Goal: Information Seeking & Learning: Compare options

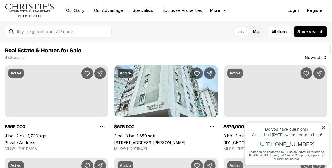
scroll to position [25, 0]
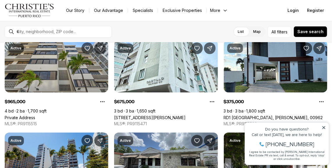
click at [324, 128] on icon at bounding box center [323, 127] width 3 height 3
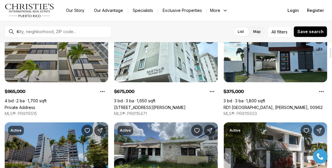
scroll to position [0, 0]
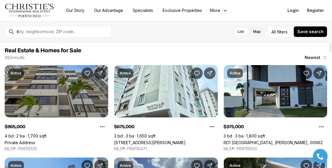
click at [35, 140] on link "Private Address" at bounding box center [20, 142] width 31 height 5
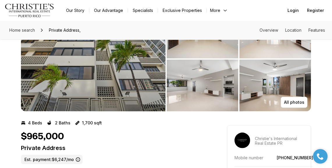
scroll to position [18, 0]
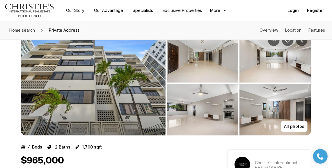
click at [121, 91] on img "View image gallery" at bounding box center [93, 83] width 145 height 105
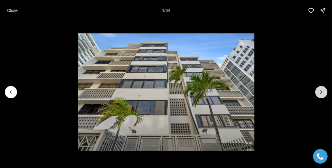
click at [319, 91] on icon "Next slide" at bounding box center [321, 92] width 6 height 6
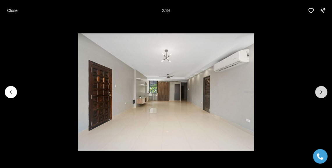
click at [319, 91] on icon "Next slide" at bounding box center [321, 92] width 6 height 6
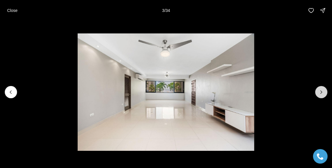
click at [319, 91] on icon "Next slide" at bounding box center [321, 92] width 6 height 6
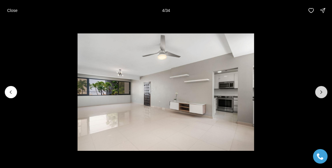
click at [319, 91] on icon "Next slide" at bounding box center [321, 92] width 6 height 6
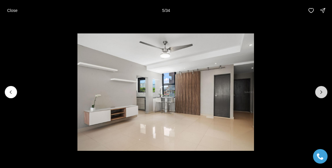
click at [319, 91] on icon "Next slide" at bounding box center [321, 92] width 6 height 6
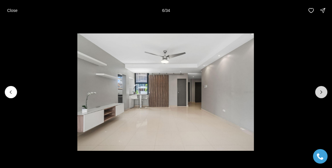
click at [319, 91] on icon "Next slide" at bounding box center [321, 92] width 6 height 6
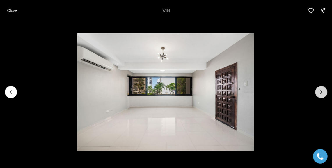
click at [319, 91] on icon "Next slide" at bounding box center [321, 92] width 6 height 6
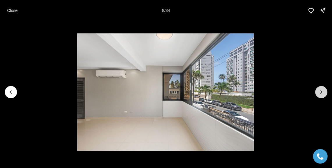
click at [319, 91] on icon "Next slide" at bounding box center [321, 92] width 6 height 6
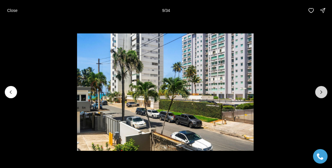
click at [319, 91] on icon "Next slide" at bounding box center [321, 92] width 6 height 6
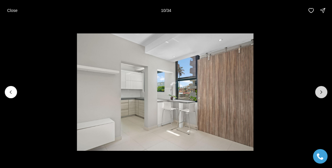
click at [319, 91] on icon "Next slide" at bounding box center [321, 92] width 6 height 6
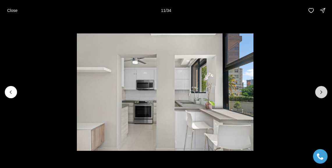
click at [319, 91] on icon "Next slide" at bounding box center [321, 92] width 6 height 6
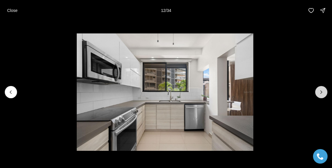
click at [319, 91] on icon "Next slide" at bounding box center [321, 92] width 6 height 6
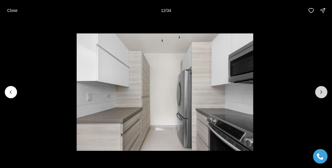
click at [319, 91] on icon "Next slide" at bounding box center [321, 92] width 6 height 6
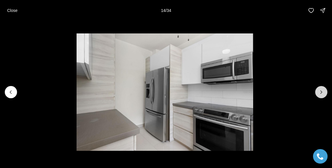
click at [319, 91] on icon "Next slide" at bounding box center [321, 92] width 6 height 6
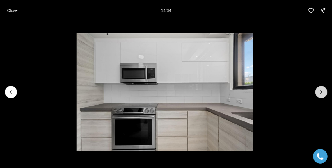
click at [319, 91] on icon "Next slide" at bounding box center [321, 92] width 6 height 6
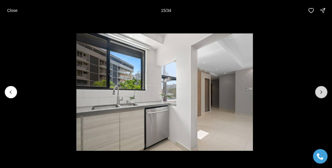
click at [319, 91] on icon "Next slide" at bounding box center [321, 92] width 6 height 6
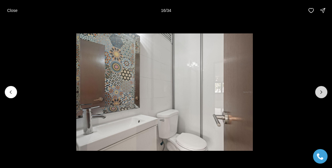
click at [319, 91] on icon "Next slide" at bounding box center [321, 92] width 6 height 6
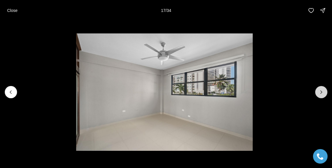
click at [319, 91] on icon "Next slide" at bounding box center [321, 92] width 6 height 6
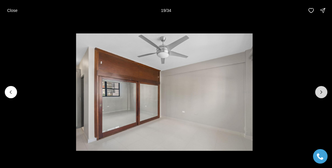
click at [319, 91] on icon "Next slide" at bounding box center [321, 92] width 6 height 6
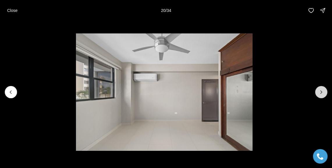
click at [319, 91] on icon "Next slide" at bounding box center [321, 92] width 6 height 6
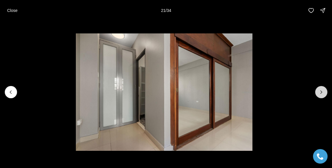
click at [319, 91] on icon "Next slide" at bounding box center [321, 92] width 6 height 6
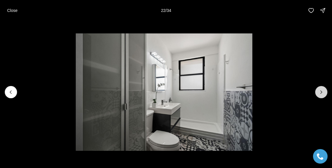
click at [319, 91] on icon "Next slide" at bounding box center [321, 92] width 6 height 6
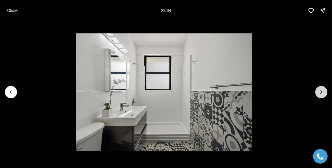
click at [319, 91] on icon "Next slide" at bounding box center [321, 92] width 6 height 6
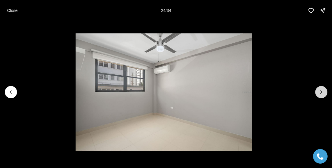
click at [319, 91] on icon "Next slide" at bounding box center [321, 92] width 6 height 6
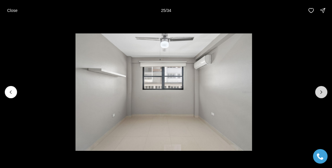
click at [319, 91] on icon "Next slide" at bounding box center [321, 92] width 6 height 6
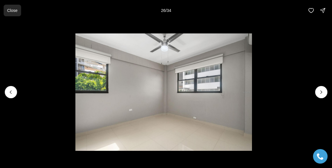
click at [8, 10] on p "Close" at bounding box center [12, 10] width 10 height 5
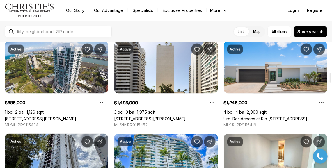
scroll to position [395, 0]
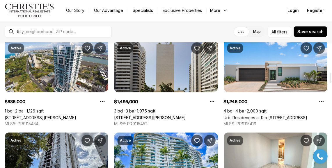
click at [186, 115] on link "[STREET_ADDRESS][PERSON_NAME]" at bounding box center [150, 117] width 72 height 5
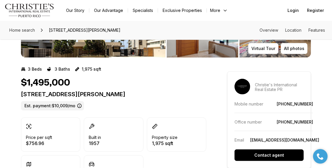
scroll to position [13, 0]
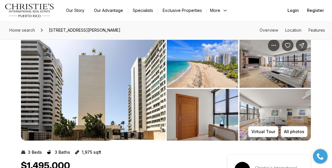
click at [116, 93] on img "View image gallery" at bounding box center [93, 88] width 145 height 105
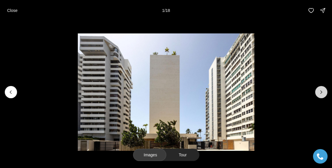
click at [323, 95] on button "Next slide" at bounding box center [321, 92] width 12 height 12
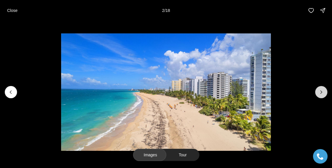
click at [323, 95] on button "Next slide" at bounding box center [321, 92] width 12 height 12
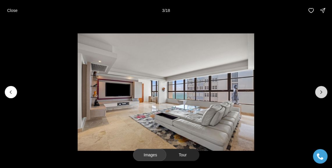
click at [323, 95] on button "Next slide" at bounding box center [321, 92] width 12 height 12
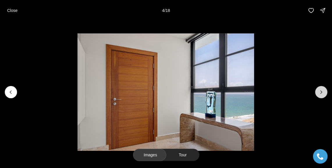
click at [323, 95] on button "Next slide" at bounding box center [321, 92] width 12 height 12
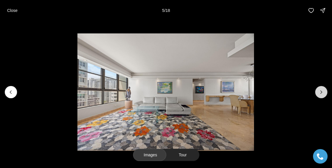
click at [323, 95] on button "Next slide" at bounding box center [321, 92] width 12 height 12
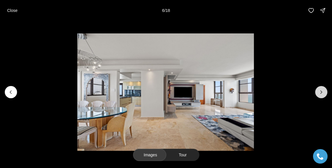
click at [323, 95] on button "Next slide" at bounding box center [321, 92] width 12 height 12
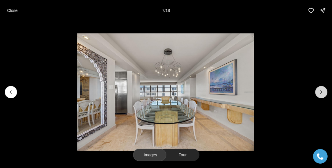
click at [323, 95] on button "Next slide" at bounding box center [321, 92] width 12 height 12
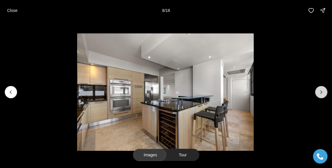
click at [323, 95] on button "Next slide" at bounding box center [321, 92] width 12 height 12
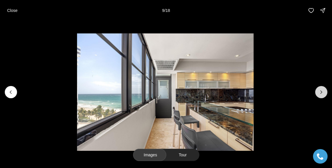
click at [323, 95] on button "Next slide" at bounding box center [321, 92] width 12 height 12
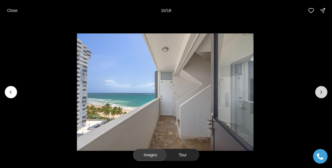
click at [323, 95] on button "Next slide" at bounding box center [321, 92] width 12 height 12
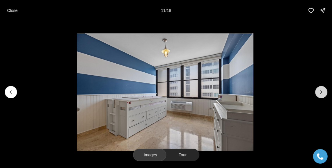
click at [323, 95] on button "Next slide" at bounding box center [321, 92] width 12 height 12
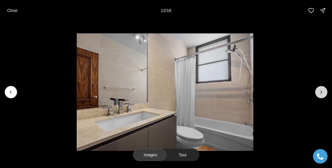
click at [323, 95] on button "Next slide" at bounding box center [321, 92] width 12 height 12
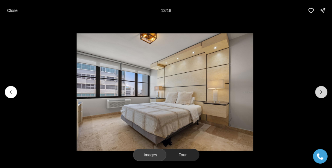
click at [323, 95] on button "Next slide" at bounding box center [321, 92] width 12 height 12
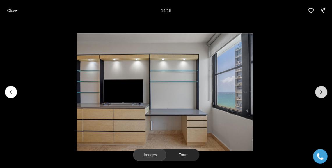
click at [323, 95] on button "Next slide" at bounding box center [321, 92] width 12 height 12
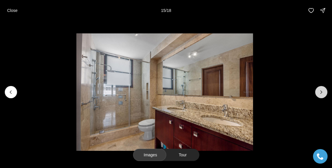
click at [323, 95] on button "Next slide" at bounding box center [321, 92] width 12 height 12
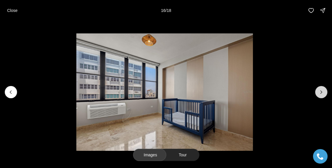
click at [323, 95] on icon "Next slide" at bounding box center [321, 92] width 6 height 6
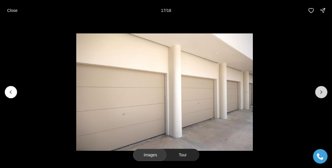
click at [323, 95] on icon "Next slide" at bounding box center [321, 92] width 6 height 6
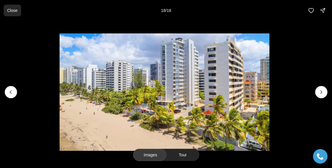
click at [11, 10] on p "Close" at bounding box center [12, 10] width 10 height 5
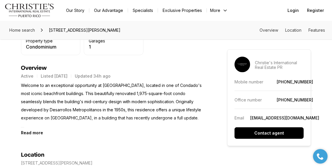
scroll to position [231, 0]
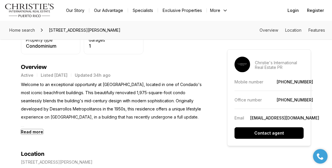
click at [37, 131] on b "Read more" at bounding box center [32, 131] width 22 height 5
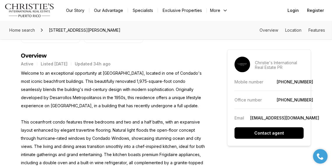
scroll to position [239, 0]
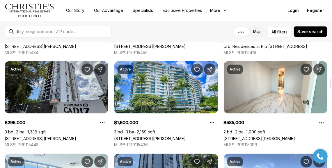
scroll to position [467, 0]
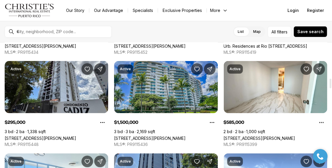
click at [144, 136] on link "[STREET_ADDRESS][PERSON_NAME]" at bounding box center [150, 138] width 72 height 5
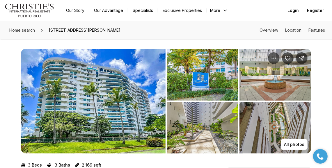
click at [147, 97] on img "View image gallery" at bounding box center [93, 101] width 145 height 105
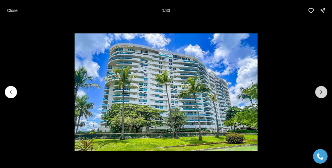
click at [325, 92] on button "Next slide" at bounding box center [321, 92] width 12 height 12
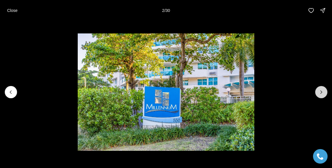
click at [325, 92] on button "Next slide" at bounding box center [321, 92] width 12 height 12
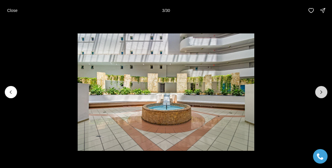
click at [325, 92] on button "Next slide" at bounding box center [321, 92] width 12 height 12
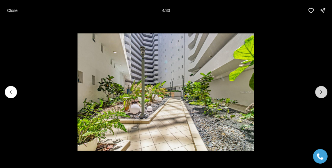
click at [325, 92] on button "Next slide" at bounding box center [321, 92] width 12 height 12
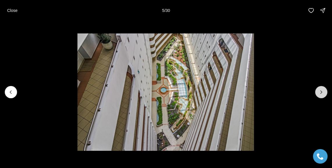
click at [325, 92] on button "Next slide" at bounding box center [321, 92] width 12 height 12
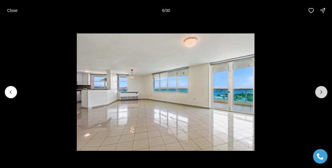
click at [325, 92] on button "Next slide" at bounding box center [321, 92] width 12 height 12
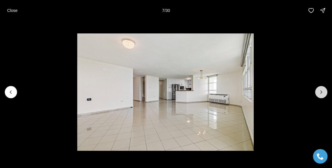
click at [325, 92] on button "Next slide" at bounding box center [321, 92] width 12 height 12
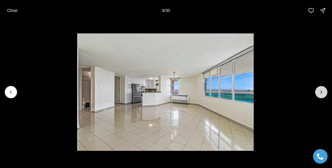
click at [325, 92] on button "Next slide" at bounding box center [321, 92] width 12 height 12
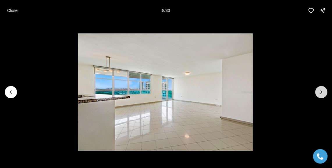
click at [325, 92] on button "Next slide" at bounding box center [321, 92] width 12 height 12
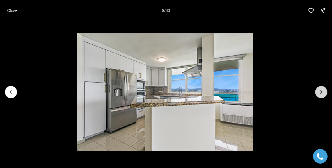
click at [325, 92] on button "Next slide" at bounding box center [321, 92] width 12 height 12
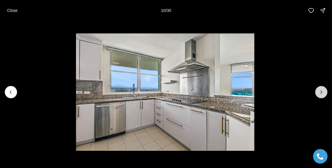
click at [325, 92] on button "Next slide" at bounding box center [321, 92] width 12 height 12
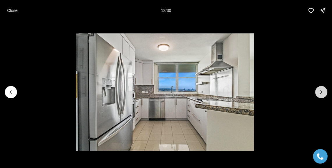
click at [325, 92] on button "Next slide" at bounding box center [321, 92] width 12 height 12
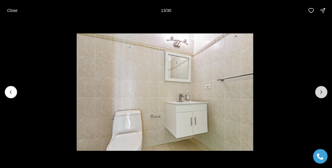
click at [325, 92] on button "Next slide" at bounding box center [321, 92] width 12 height 12
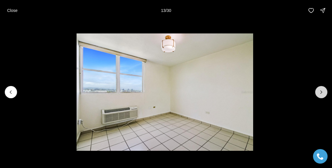
click at [325, 92] on button "Next slide" at bounding box center [321, 92] width 12 height 12
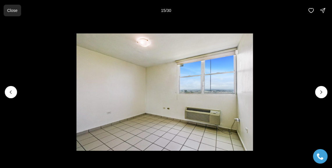
click at [9, 14] on button "Close" at bounding box center [11, 11] width 17 height 12
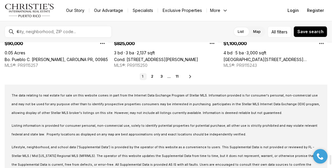
scroll to position [1462, 0]
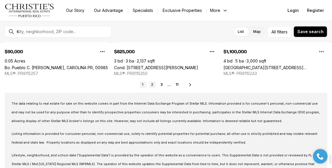
click at [152, 86] on link "2" at bounding box center [152, 84] width 7 height 7
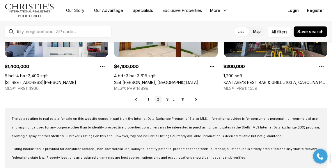
scroll to position [1448, 0]
click at [167, 101] on link "3" at bounding box center [167, 99] width 7 height 7
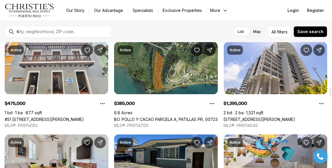
scroll to position [579, 0]
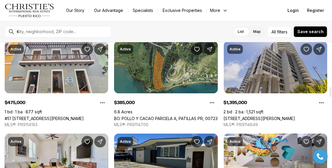
click at [287, 116] on link "[STREET_ADDRESS][PERSON_NAME]" at bounding box center [260, 118] width 72 height 5
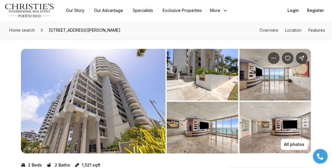
click at [127, 108] on img "View image gallery" at bounding box center [93, 101] width 145 height 105
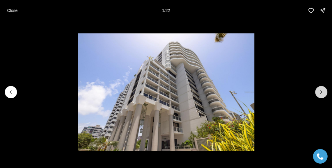
click at [321, 93] on icon "Next slide" at bounding box center [321, 92] width 6 height 6
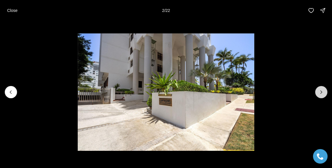
click at [321, 93] on icon "Next slide" at bounding box center [321, 92] width 6 height 6
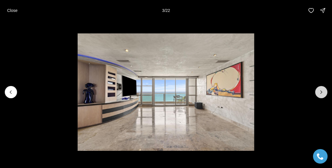
click at [321, 93] on icon "Next slide" at bounding box center [321, 92] width 6 height 6
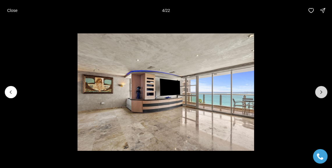
click at [321, 92] on icon "Next slide" at bounding box center [321, 92] width 6 height 6
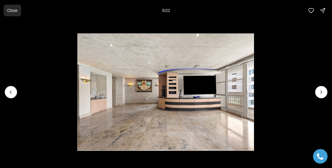
click at [13, 10] on p "Close" at bounding box center [12, 10] width 10 height 5
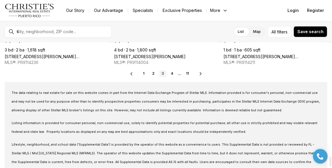
scroll to position [1465, 0]
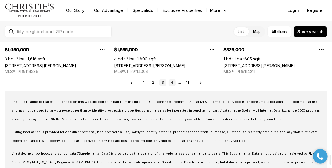
click at [173, 83] on link "4" at bounding box center [172, 82] width 7 height 7
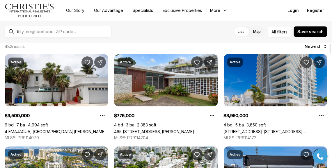
scroll to position [10, 0]
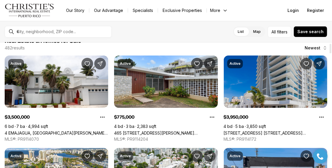
click at [280, 131] on link "[STREET_ADDRESS] [STREET_ADDRESS][PERSON_NAME]" at bounding box center [276, 133] width 104 height 5
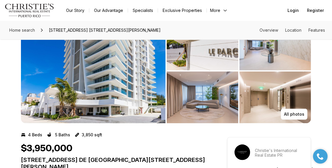
scroll to position [13, 0]
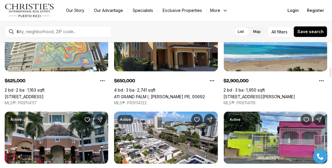
scroll to position [323, 0]
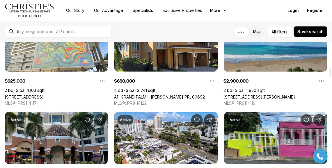
click at [260, 95] on link "[STREET_ADDRESS][PERSON_NAME]" at bounding box center [260, 97] width 72 height 5
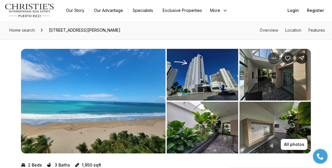
click at [121, 103] on img "View image gallery" at bounding box center [93, 101] width 145 height 105
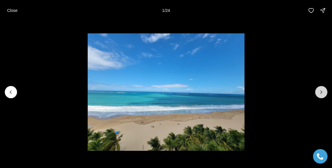
click at [320, 92] on icon "Next slide" at bounding box center [321, 92] width 6 height 6
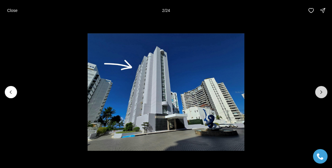
click at [320, 92] on icon "Next slide" at bounding box center [321, 92] width 6 height 6
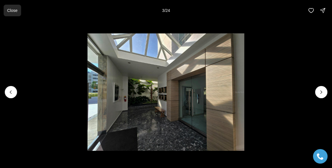
click at [12, 14] on button "Close" at bounding box center [11, 11] width 17 height 12
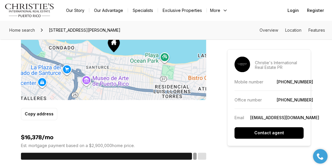
scroll to position [396, 0]
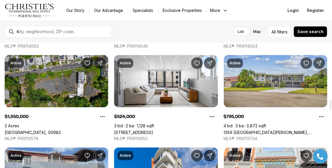
scroll to position [745, 0]
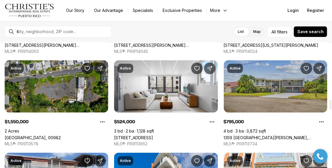
click at [248, 135] on link "1359 [GEOGRAPHIC_DATA][PERSON_NAME], [GEOGRAPHIC_DATA][PERSON_NAME], 00924" at bounding box center [276, 137] width 104 height 5
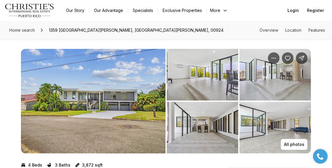
click at [123, 94] on img "View image gallery" at bounding box center [93, 101] width 145 height 105
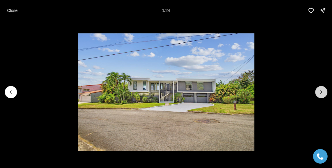
click at [320, 94] on icon "Next slide" at bounding box center [321, 92] width 6 height 6
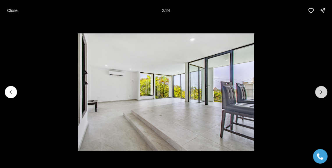
click at [320, 94] on icon "Next slide" at bounding box center [321, 92] width 6 height 6
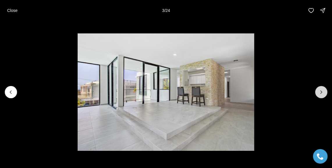
click at [320, 94] on icon "Next slide" at bounding box center [321, 92] width 6 height 6
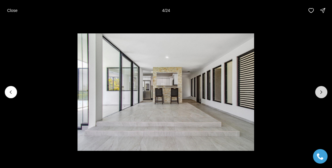
click at [320, 94] on icon "Next slide" at bounding box center [321, 92] width 6 height 6
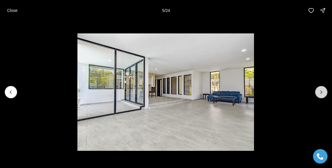
click at [320, 94] on icon "Next slide" at bounding box center [321, 92] width 6 height 6
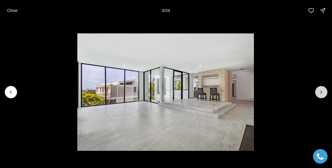
click at [320, 94] on icon "Next slide" at bounding box center [321, 92] width 6 height 6
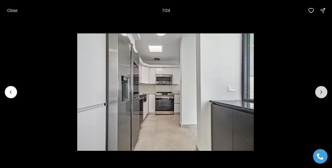
click at [320, 94] on icon "Next slide" at bounding box center [321, 92] width 6 height 6
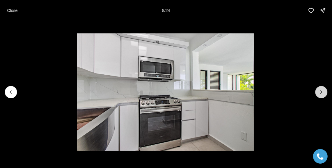
click at [320, 94] on icon "Next slide" at bounding box center [321, 92] width 6 height 6
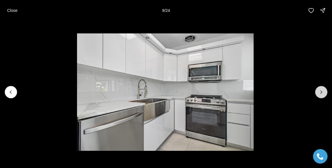
click at [320, 94] on icon "Next slide" at bounding box center [321, 92] width 6 height 6
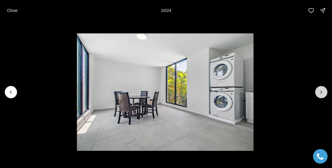
click at [320, 94] on icon "Next slide" at bounding box center [321, 92] width 6 height 6
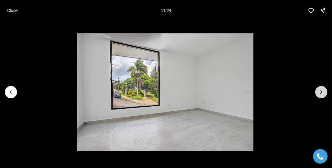
click at [320, 94] on icon "Next slide" at bounding box center [321, 92] width 6 height 6
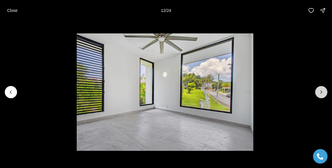
click at [320, 94] on icon "Next slide" at bounding box center [321, 92] width 6 height 6
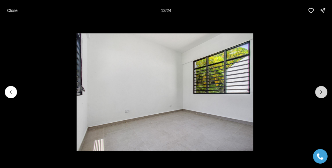
click at [320, 94] on icon "Next slide" at bounding box center [321, 92] width 6 height 6
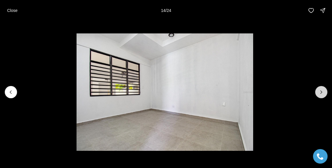
click at [320, 94] on icon "Next slide" at bounding box center [321, 92] width 6 height 6
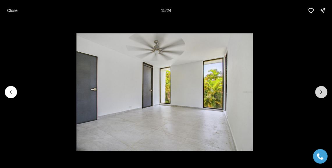
click at [320, 94] on icon "Next slide" at bounding box center [321, 92] width 6 height 6
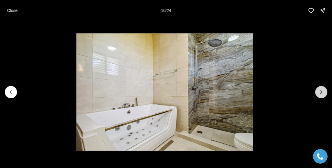
click at [320, 94] on icon "Next slide" at bounding box center [321, 92] width 6 height 6
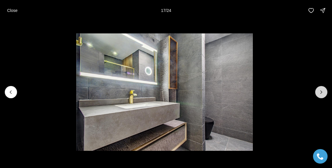
click at [320, 94] on icon "Next slide" at bounding box center [321, 92] width 6 height 6
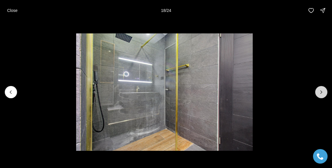
click at [320, 94] on icon "Next slide" at bounding box center [321, 92] width 6 height 6
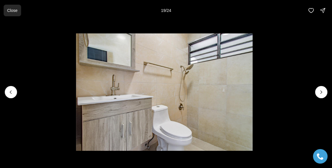
click at [15, 11] on p "Close" at bounding box center [12, 10] width 10 height 5
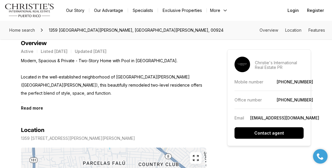
scroll to position [270, 0]
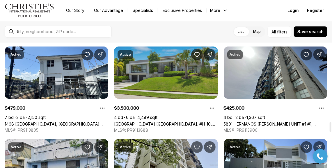
scroll to position [1033, 0]
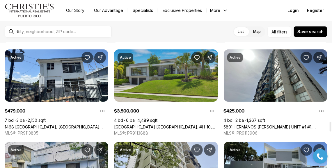
click at [200, 124] on link "[GEOGRAPHIC_DATA] [GEOGRAPHIC_DATA]. #H-10, GUAYNABO PR, 00966" at bounding box center [166, 126] width 104 height 5
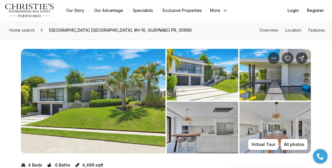
click at [126, 98] on img "View image gallery" at bounding box center [93, 101] width 145 height 105
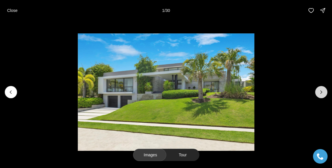
click at [319, 94] on icon "Next slide" at bounding box center [321, 92] width 6 height 6
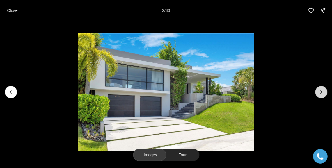
click at [319, 94] on icon "Next slide" at bounding box center [321, 92] width 6 height 6
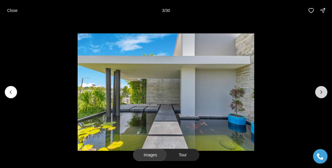
click at [319, 94] on icon "Next slide" at bounding box center [321, 92] width 6 height 6
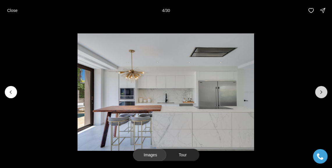
click at [319, 94] on icon "Next slide" at bounding box center [321, 92] width 6 height 6
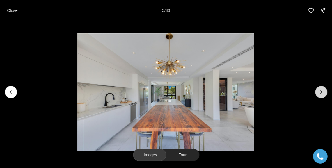
click at [319, 94] on icon "Next slide" at bounding box center [321, 92] width 6 height 6
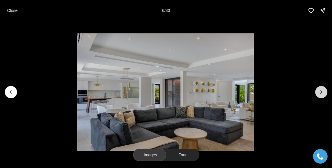
click at [319, 93] on icon "Next slide" at bounding box center [321, 92] width 6 height 6
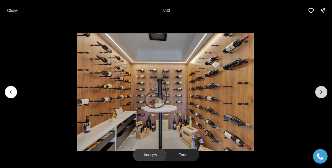
click at [319, 93] on icon "Next slide" at bounding box center [321, 92] width 6 height 6
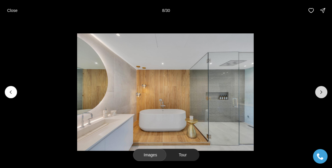
click at [319, 93] on icon "Next slide" at bounding box center [321, 92] width 6 height 6
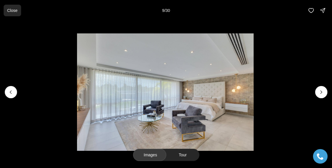
click at [6, 15] on button "Close" at bounding box center [11, 11] width 17 height 12
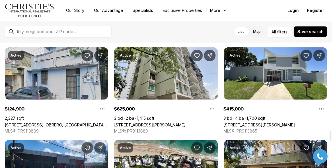
scroll to position [1124, 0]
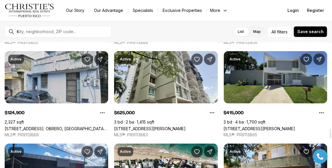
click at [264, 126] on link "[STREET_ADDRESS][PERSON_NAME]" at bounding box center [260, 128] width 72 height 5
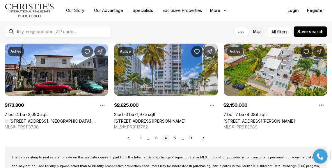
scroll to position [1410, 0]
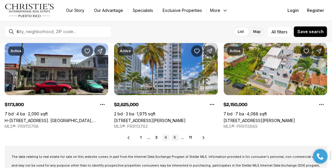
click at [175, 140] on link "5" at bounding box center [175, 137] width 7 height 7
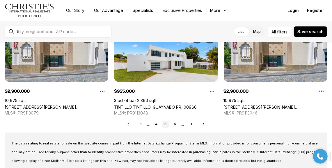
scroll to position [1423, 0]
click at [156, 123] on link "4" at bounding box center [156, 124] width 7 height 7
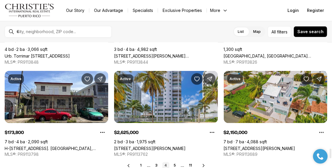
scroll to position [1380, 0]
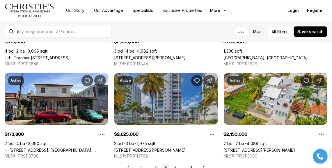
click at [160, 148] on link "[STREET_ADDRESS][PERSON_NAME]" at bounding box center [150, 150] width 72 height 5
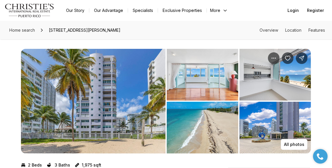
click at [136, 91] on img "View image gallery" at bounding box center [93, 101] width 145 height 105
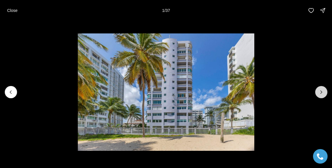
click at [322, 92] on icon "Next slide" at bounding box center [321, 92] width 1 height 3
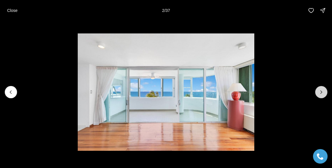
click at [322, 92] on icon "Next slide" at bounding box center [321, 92] width 1 height 3
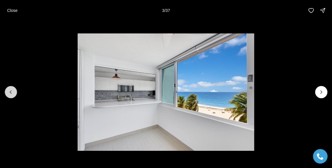
click at [8, 89] on button "Previous slide" at bounding box center [11, 92] width 12 height 12
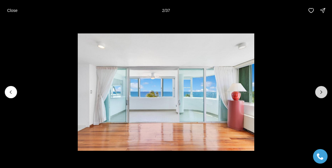
click at [323, 94] on icon "Next slide" at bounding box center [321, 92] width 6 height 6
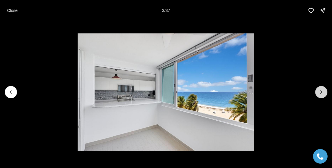
click at [323, 94] on icon "Next slide" at bounding box center [321, 92] width 6 height 6
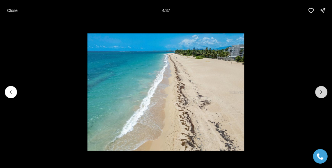
click at [323, 94] on icon "Next slide" at bounding box center [321, 92] width 6 height 6
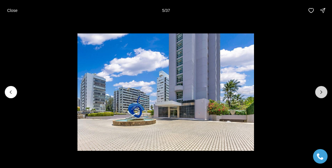
click at [323, 94] on icon "Next slide" at bounding box center [321, 92] width 6 height 6
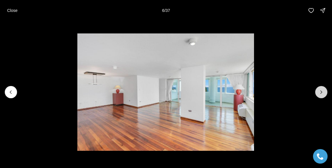
click at [323, 94] on icon "Next slide" at bounding box center [321, 92] width 6 height 6
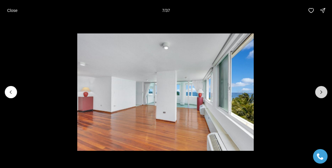
click at [323, 93] on icon "Next slide" at bounding box center [321, 92] width 6 height 6
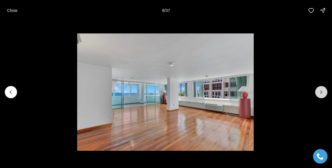
click at [323, 93] on icon "Next slide" at bounding box center [321, 92] width 6 height 6
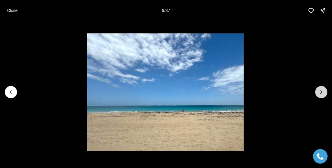
click at [323, 93] on icon "Next slide" at bounding box center [321, 92] width 6 height 6
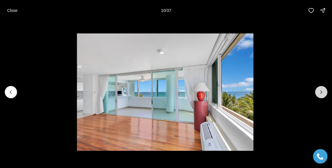
click at [323, 93] on icon "Next slide" at bounding box center [321, 92] width 6 height 6
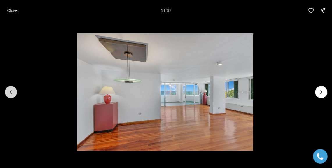
click at [10, 90] on icon "Previous slide" at bounding box center [11, 92] width 6 height 6
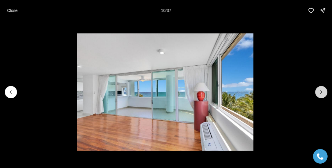
click at [320, 90] on icon "Next slide" at bounding box center [321, 92] width 6 height 6
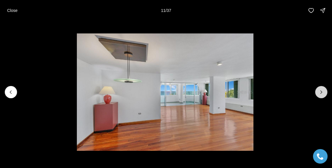
click at [320, 90] on icon "Next slide" at bounding box center [321, 92] width 6 height 6
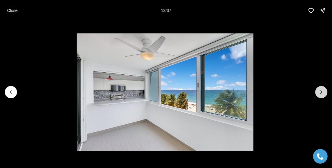
click at [320, 90] on icon "Next slide" at bounding box center [321, 92] width 6 height 6
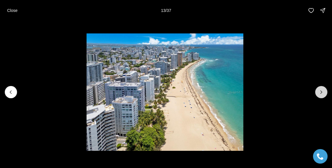
click at [320, 90] on icon "Next slide" at bounding box center [321, 92] width 6 height 6
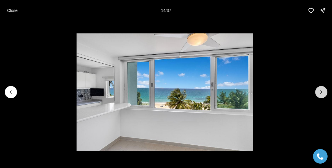
click at [320, 90] on icon "Next slide" at bounding box center [321, 92] width 6 height 6
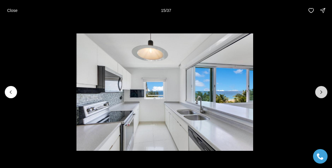
click at [320, 90] on icon "Next slide" at bounding box center [321, 92] width 6 height 6
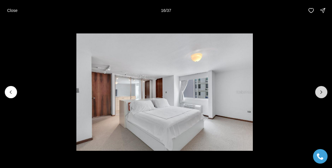
click at [320, 90] on icon "Next slide" at bounding box center [321, 92] width 6 height 6
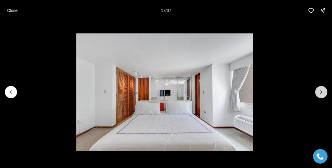
click at [320, 90] on icon "Next slide" at bounding box center [321, 92] width 6 height 6
